Goal: Information Seeking & Learning: Understand process/instructions

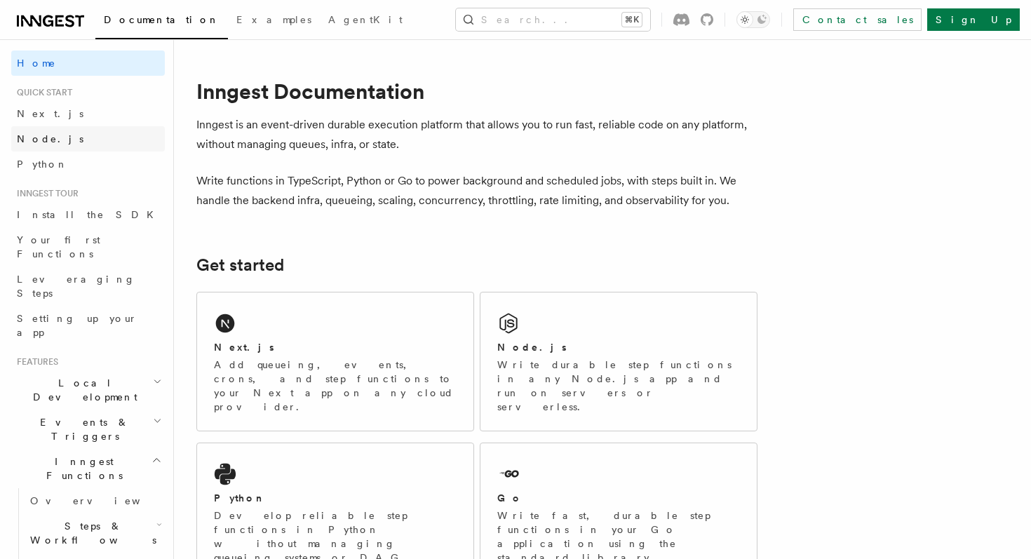
click at [100, 141] on link "Node.js" at bounding box center [88, 138] width 154 height 25
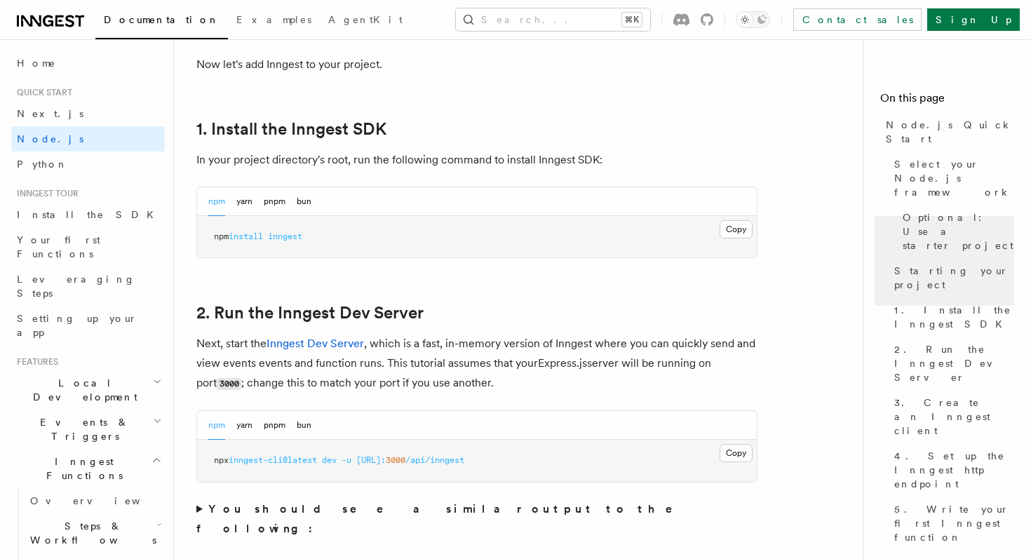
scroll to position [859, 0]
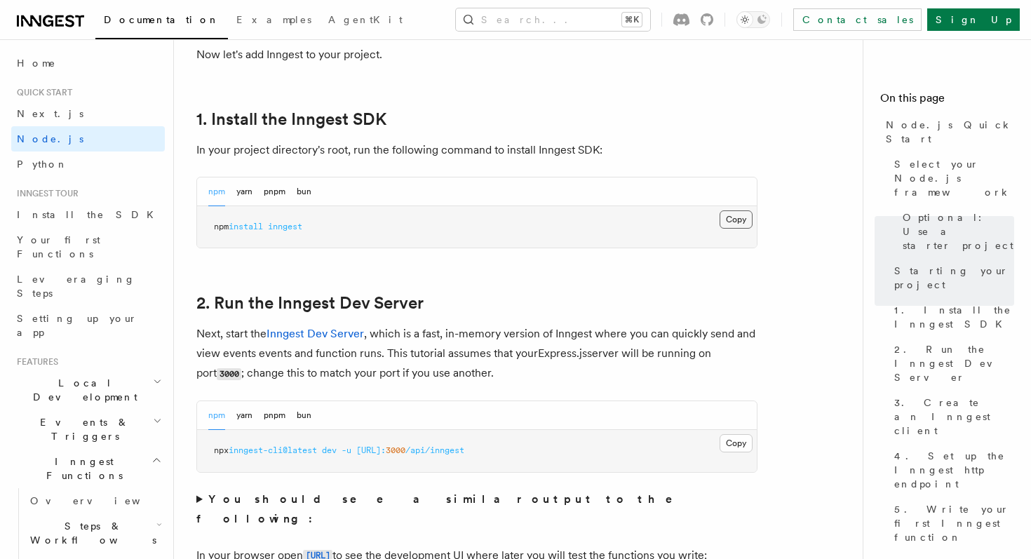
click at [721, 216] on button "Copy Copied" at bounding box center [736, 219] width 33 height 18
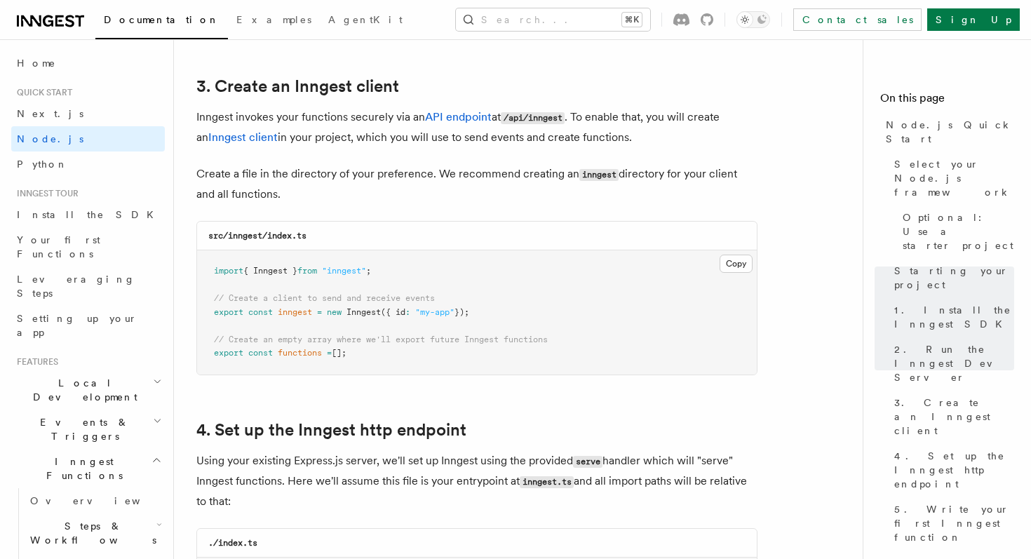
scroll to position [1772, 0]
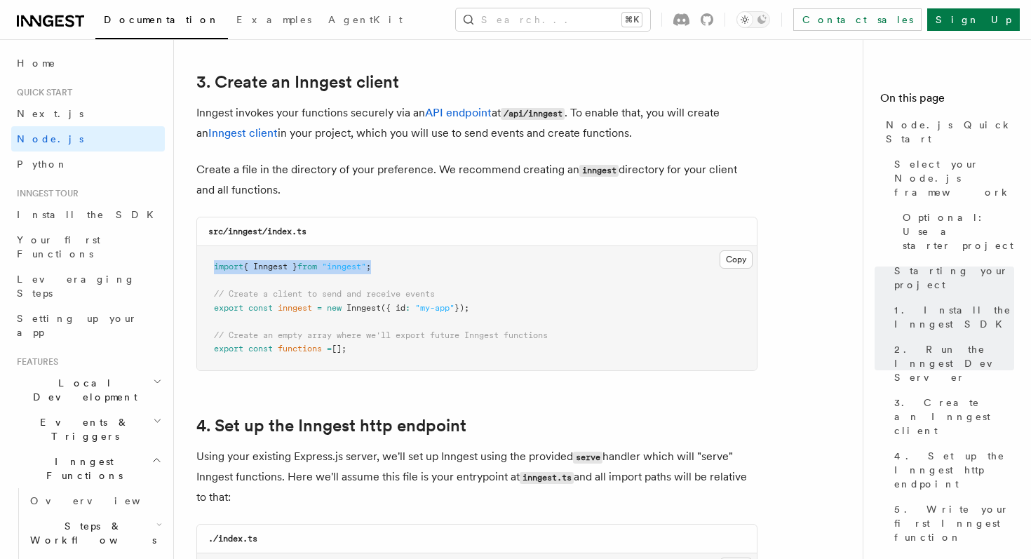
drag, startPoint x: 387, startPoint y: 273, endPoint x: 190, endPoint y: 274, distance: 197.1
click at [485, 309] on pre "import { Inngest } from "inngest" ; // Create a client to send and receive even…" at bounding box center [477, 308] width 560 height 124
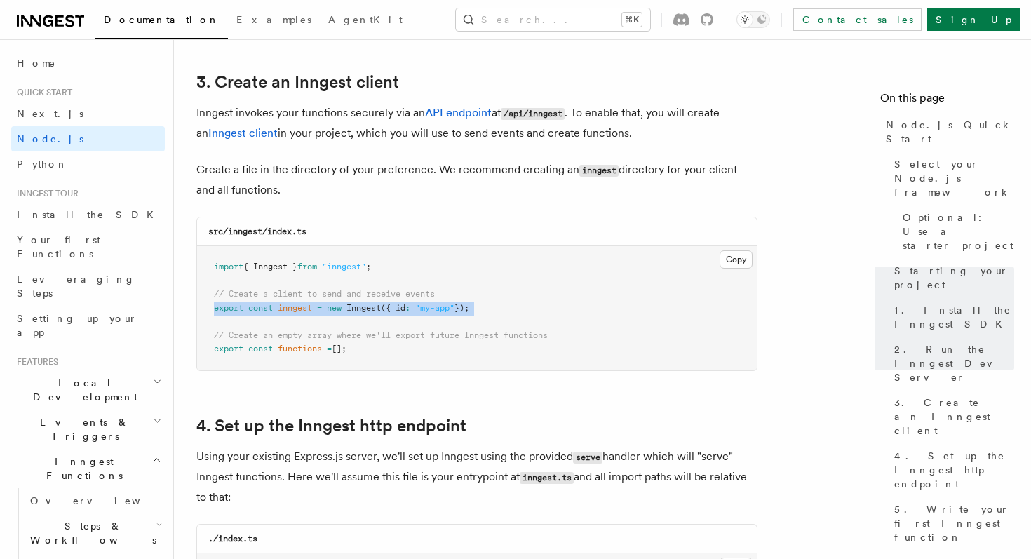
drag, startPoint x: 485, startPoint y: 309, endPoint x: 189, endPoint y: 311, distance: 296.1
copy code "export const inngest = new Inngest ({ id : "my-app" });"
copy code "// Create an empty array where we'll export future Inngest functions export con…"
drag, startPoint x: 201, startPoint y: 334, endPoint x: 402, endPoint y: 359, distance: 202.2
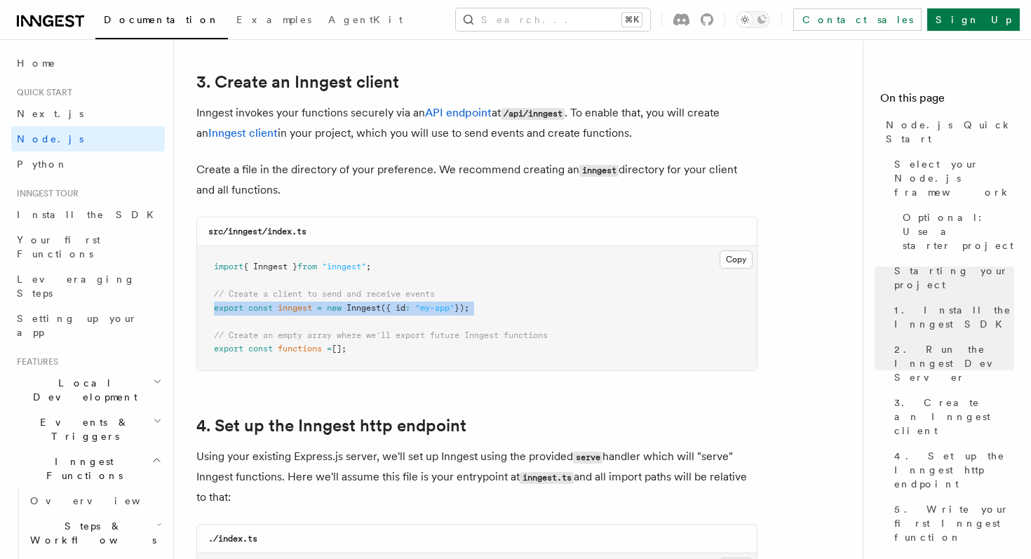
click at [402, 359] on pre "import { Inngest } from "inngest" ; // Create a client to send and receive even…" at bounding box center [477, 308] width 560 height 124
click at [457, 297] on pre "import { Inngest } from "inngest" ; // Create a client to send and receive even…" at bounding box center [477, 308] width 560 height 124
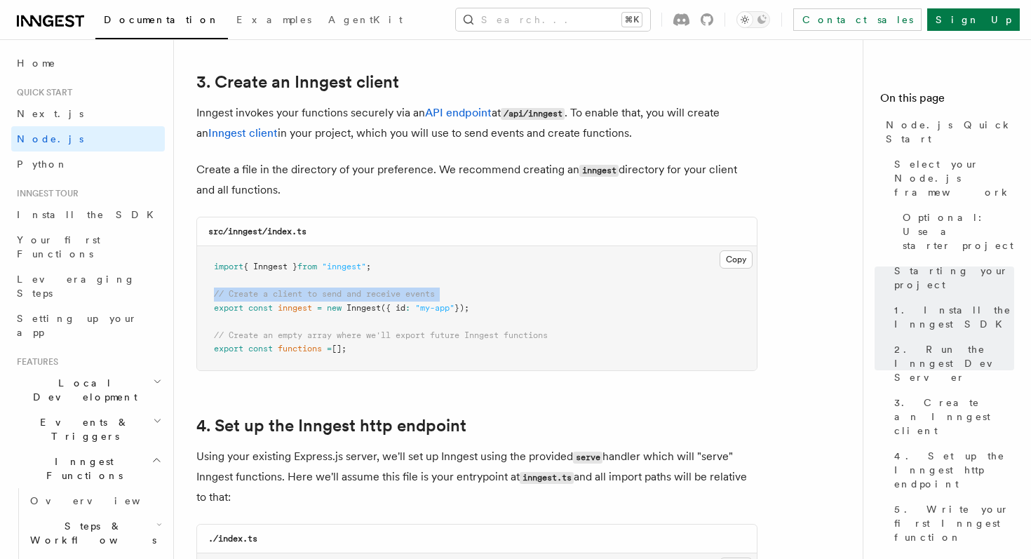
copy code "// Create a client to send and receive events"
drag, startPoint x: 457, startPoint y: 297, endPoint x: 177, endPoint y: 295, distance: 279.2
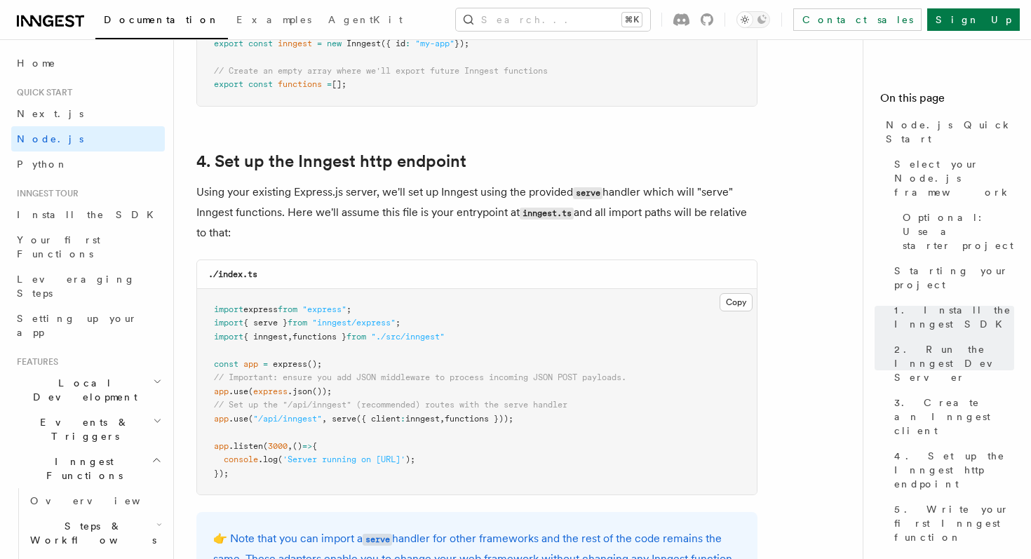
scroll to position [2040, 0]
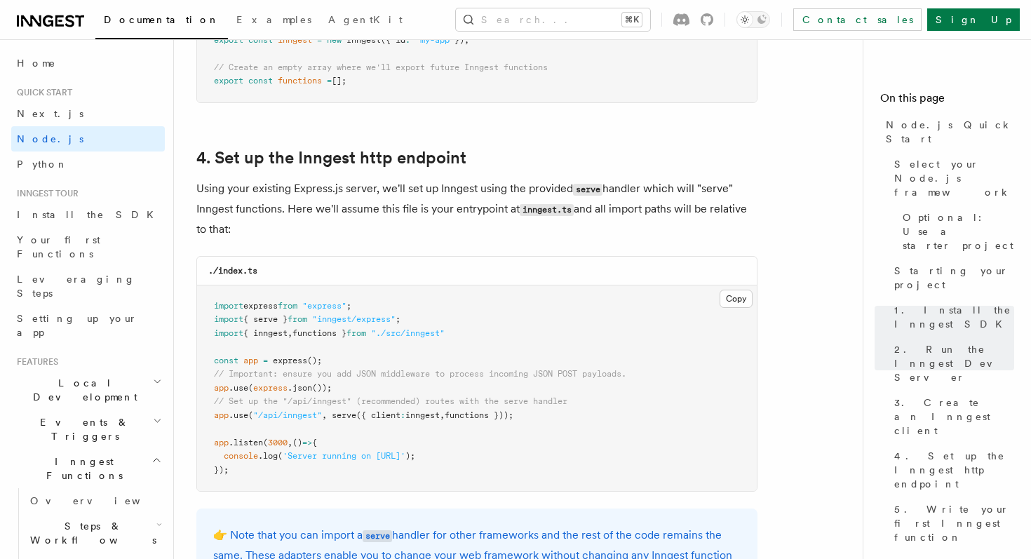
click at [373, 220] on p "Using your existing Express.js server, we'll set up Inngest using the provided …" at bounding box center [476, 209] width 561 height 60
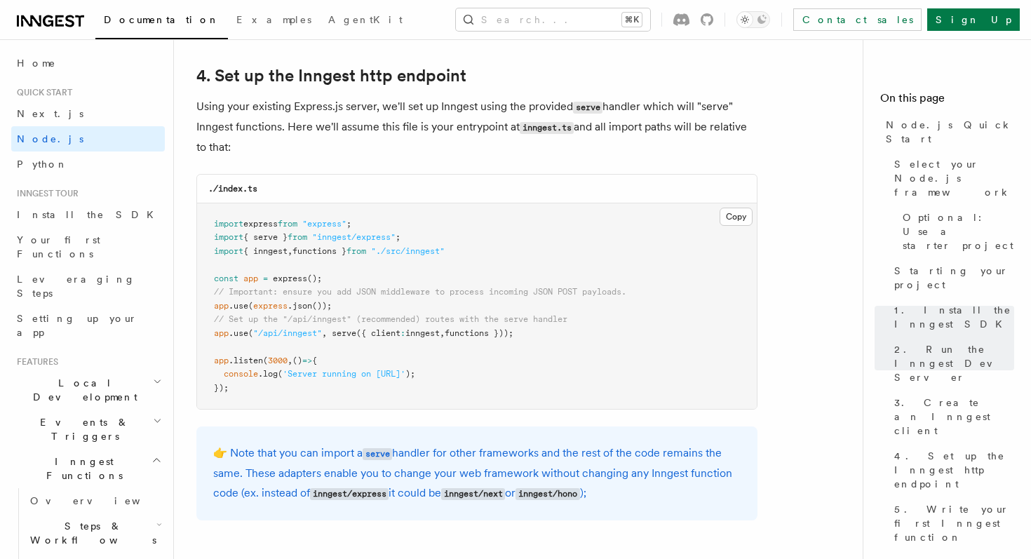
scroll to position [2143, 0]
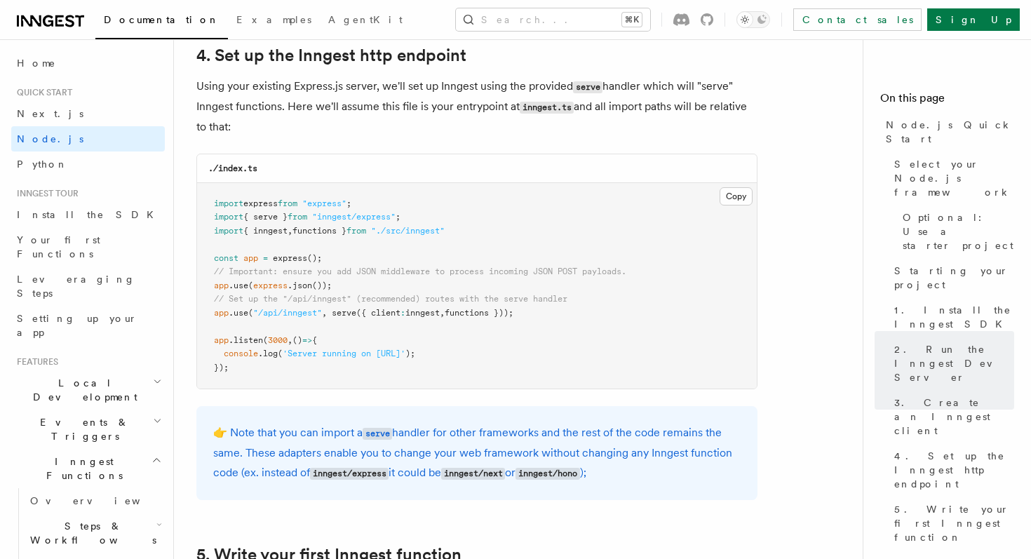
drag, startPoint x: 337, startPoint y: 315, endPoint x: 532, endPoint y: 319, distance: 195.1
click at [514, 318] on span "app .use ( "/api/inngest" , serve ({ client : inngest , functions }));" at bounding box center [364, 313] width 300 height 10
click at [549, 317] on pre "import express from "express" ; import { serve } from "inngest/express" ; impor…" at bounding box center [477, 286] width 560 height 206
drag, startPoint x: 549, startPoint y: 317, endPoint x: 183, endPoint y: 316, distance: 366.2
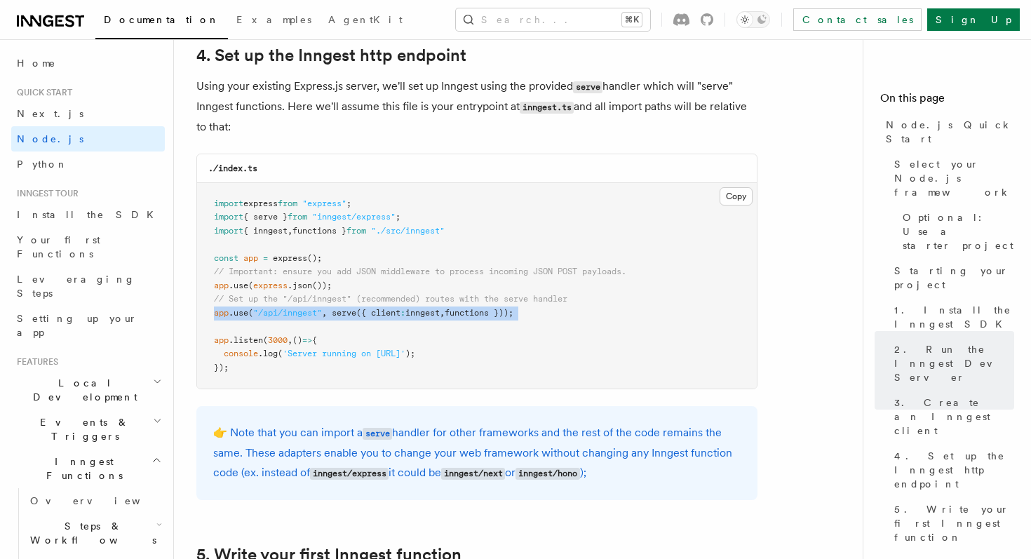
click at [481, 225] on pre "import express from "express" ; import { serve } from "inngest/express" ; impor…" at bounding box center [477, 286] width 560 height 206
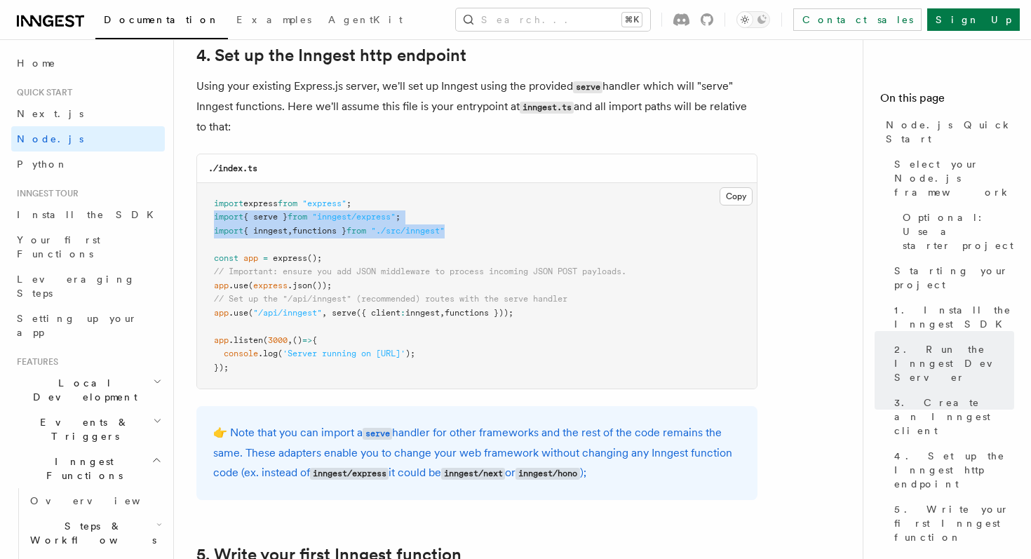
copy code "import { serve } from "inngest/express" ; import { inngest , functions } from "…"
drag, startPoint x: 471, startPoint y: 233, endPoint x: 198, endPoint y: 220, distance: 273.9
click at [198, 220] on pre "import express from "express" ; import { serve } from "inngest/express" ; impor…" at bounding box center [477, 286] width 560 height 206
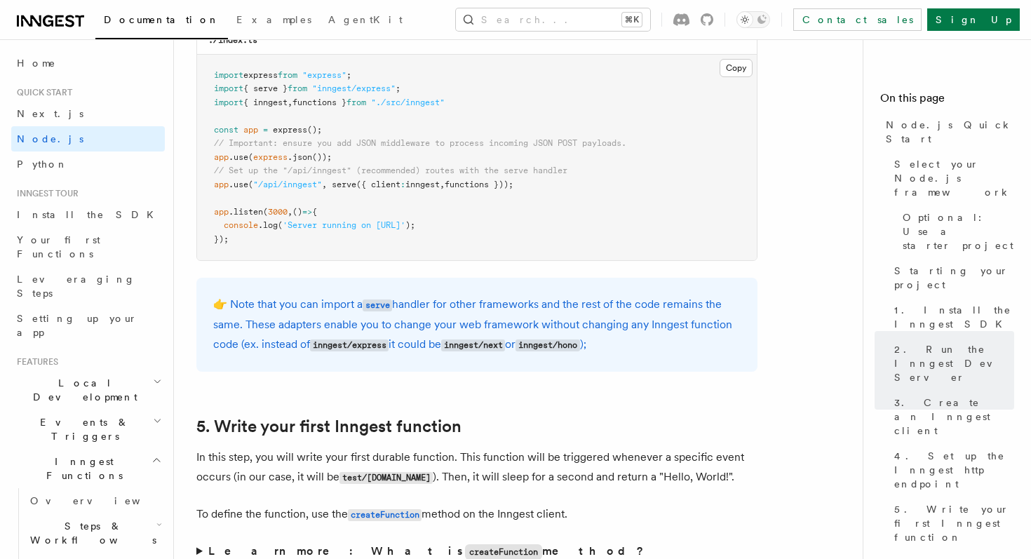
click at [456, 189] on span "functions }));" at bounding box center [479, 185] width 69 height 10
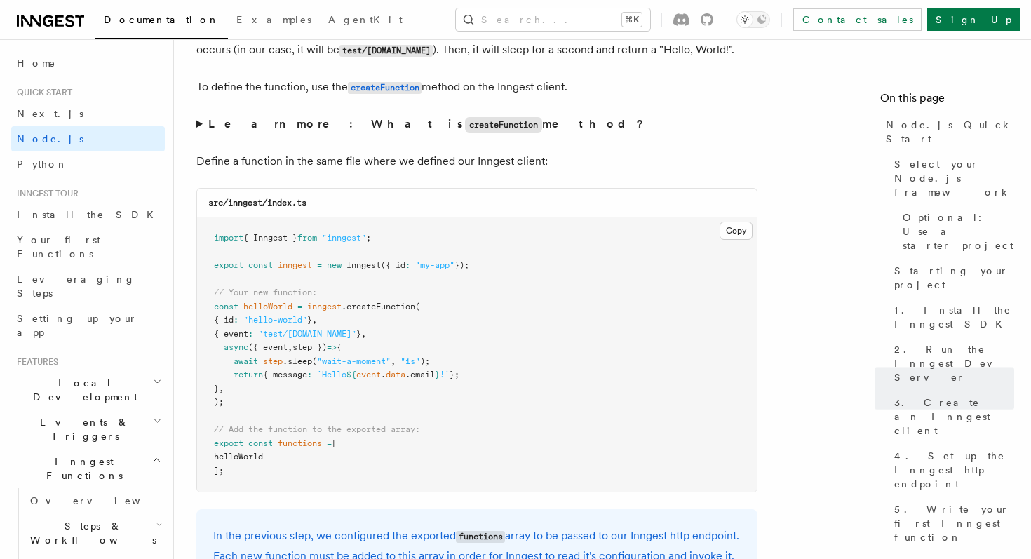
scroll to position [2765, 0]
